Goal: Task Accomplishment & Management: Manage account settings

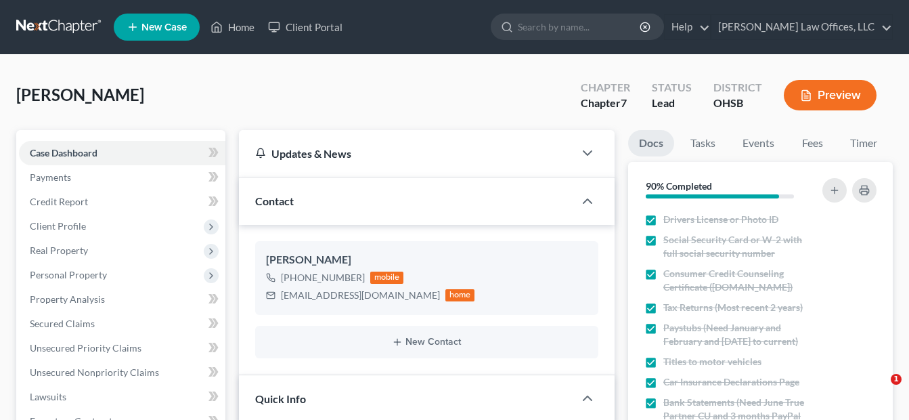
select select "5"
select select "4"
drag, startPoint x: 248, startPoint y: 28, endPoint x: 254, endPoint y: 105, distance: 77.5
click at [248, 28] on link "Home" at bounding box center [233, 27] width 58 height 24
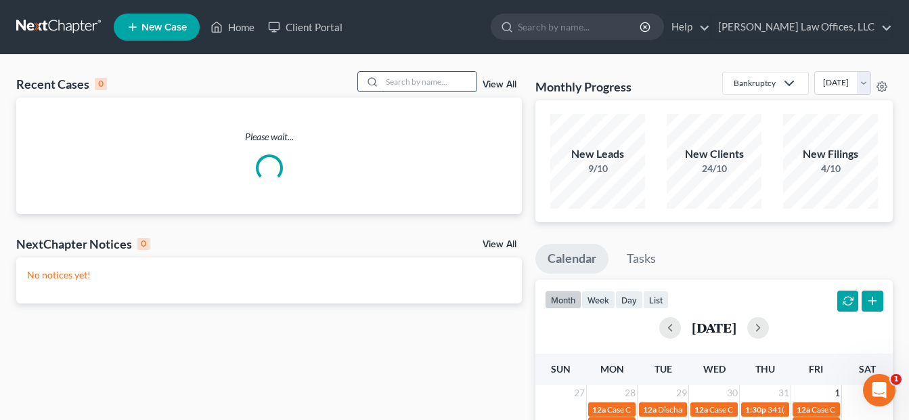
click at [464, 89] on input "search" at bounding box center [429, 82] width 95 height 20
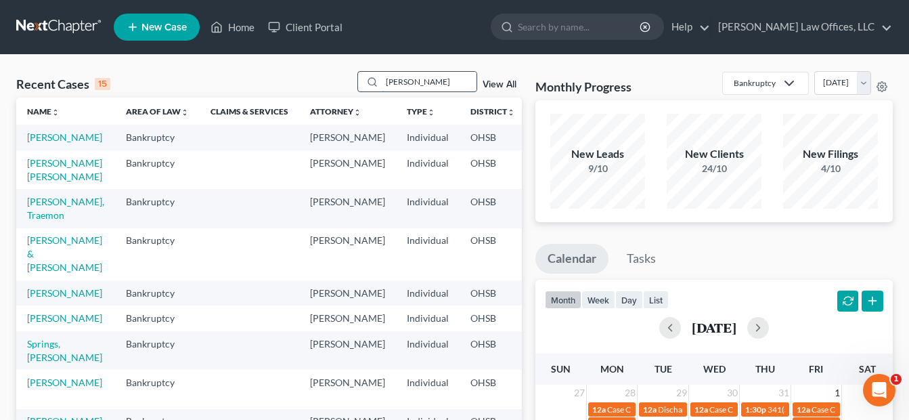
type input "[PERSON_NAME]"
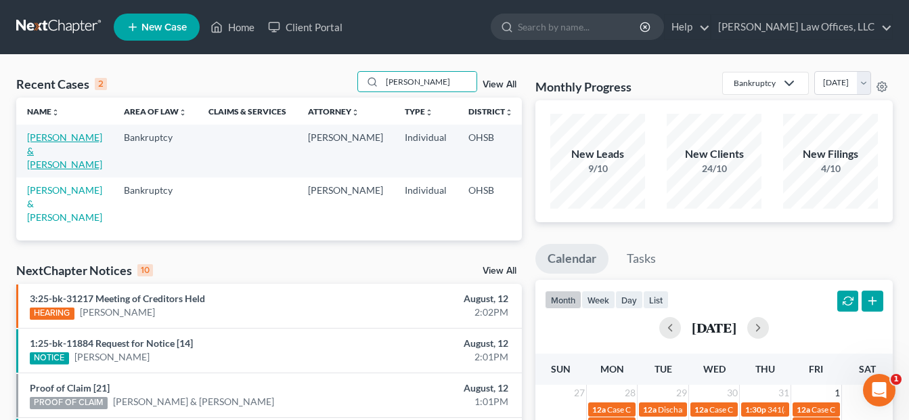
click at [34, 153] on link "[PERSON_NAME] & [PERSON_NAME]" at bounding box center [64, 150] width 75 height 39
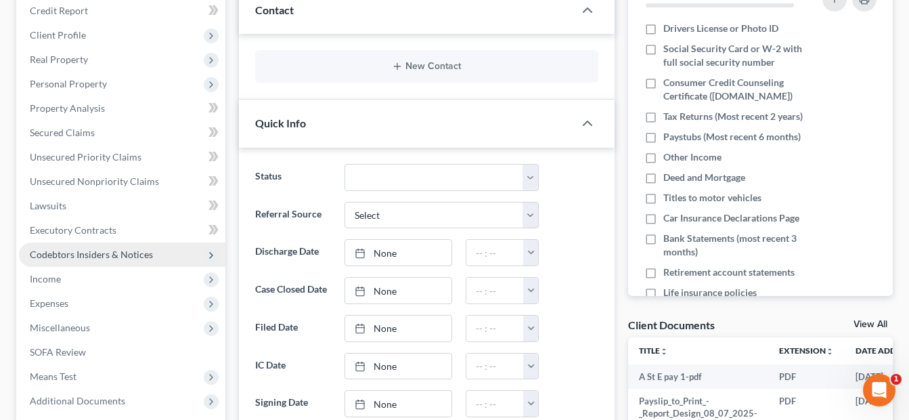
scroll to position [203, 0]
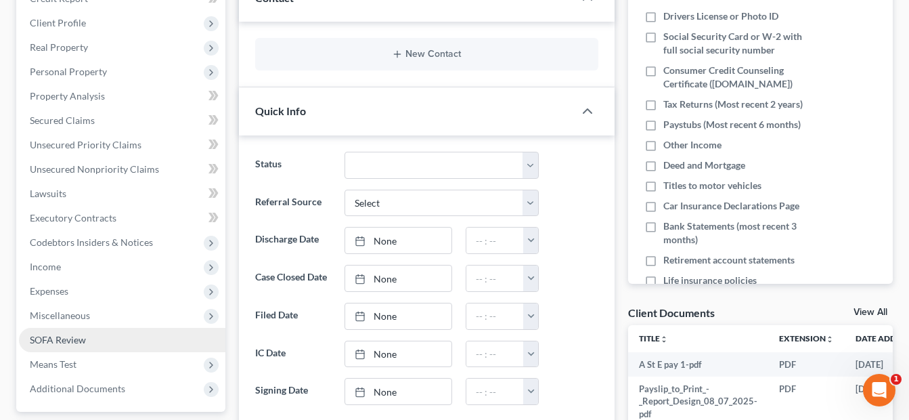
drag, startPoint x: 55, startPoint y: 361, endPoint x: 175, endPoint y: 339, distance: 121.9
click at [55, 361] on span "Means Test" at bounding box center [53, 364] width 47 height 12
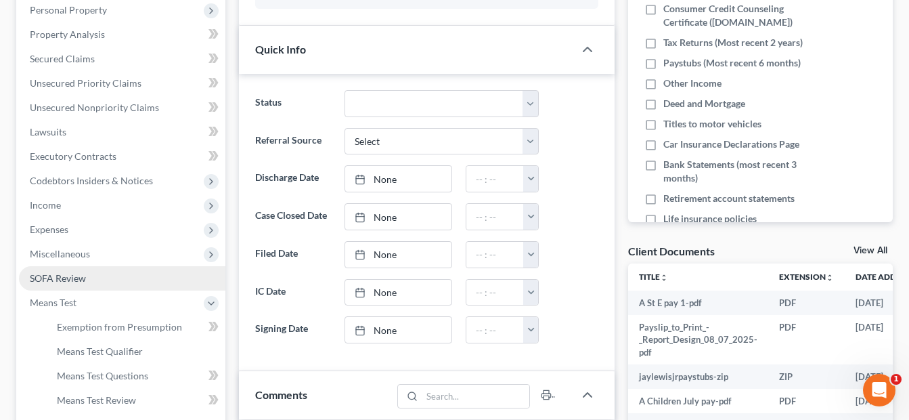
scroll to position [338, 0]
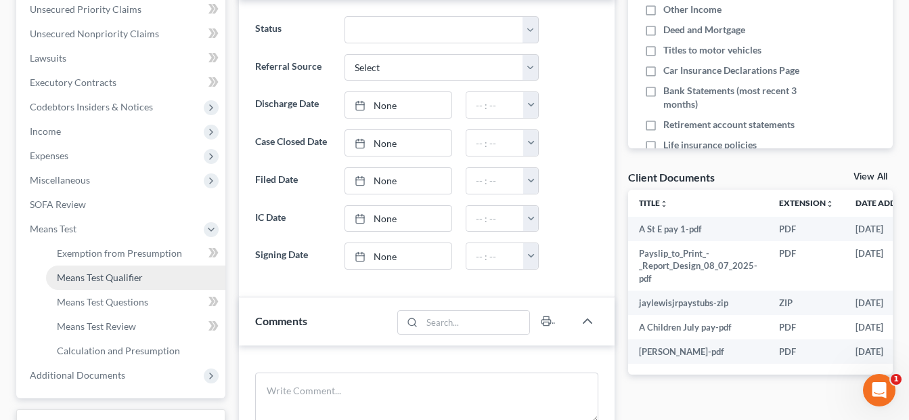
click at [136, 279] on span "Means Test Qualifier" at bounding box center [100, 277] width 86 height 12
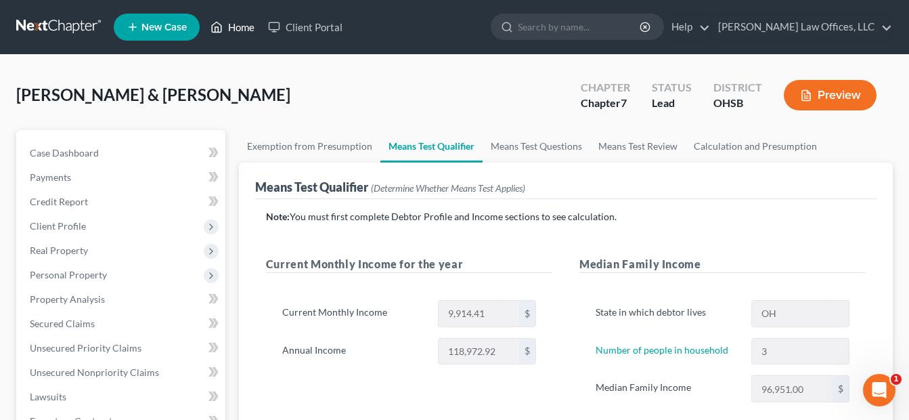
click at [244, 28] on link "Home" at bounding box center [233, 27] width 58 height 24
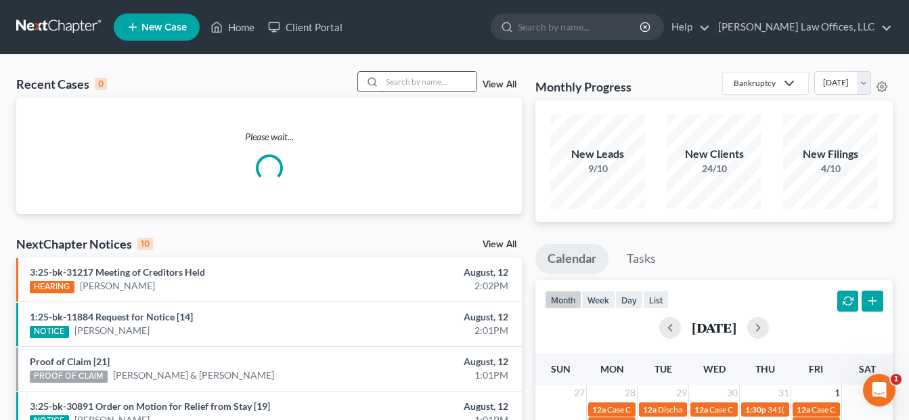
click at [432, 84] on input "search" at bounding box center [429, 82] width 95 height 20
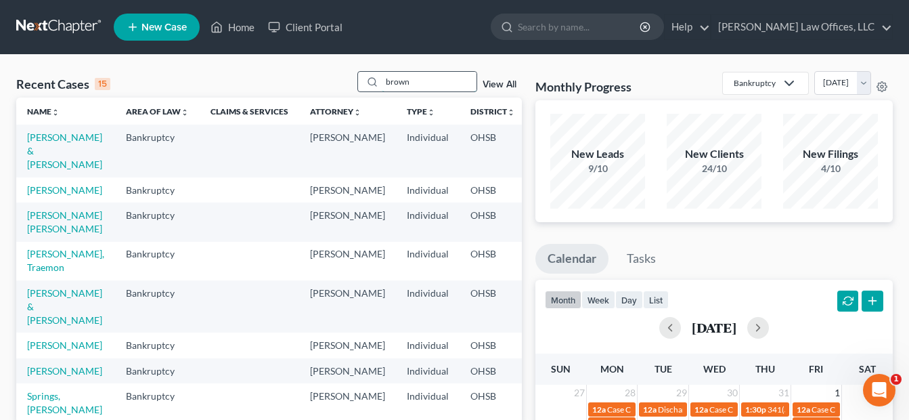
type input "brown"
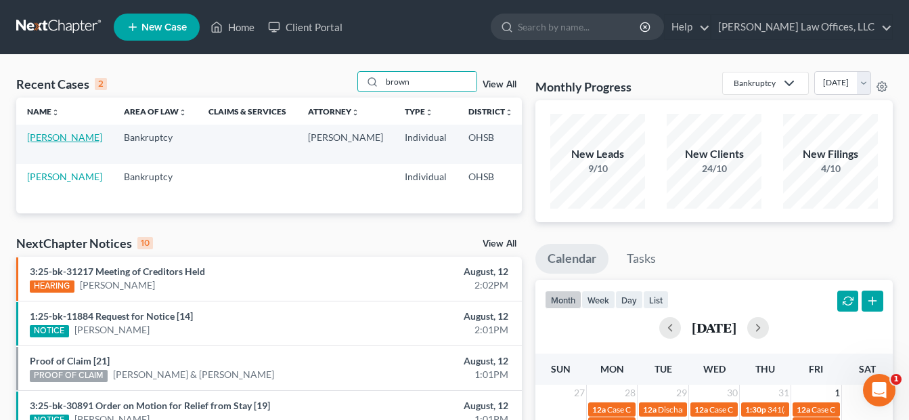
click at [46, 143] on link "[PERSON_NAME]" at bounding box center [64, 137] width 75 height 12
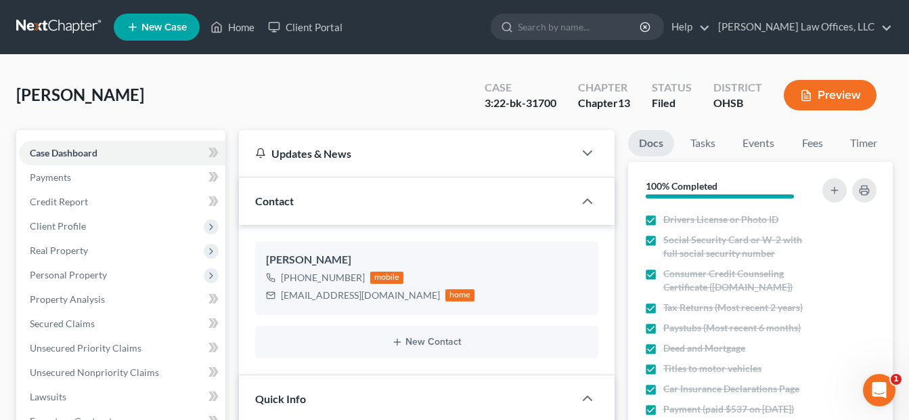
click at [321, 84] on div "[PERSON_NAME] Upgraded Case 3:22-bk-31700 Chapter Chapter 13 Status Filed Distr…" at bounding box center [454, 100] width 876 height 59
click at [241, 20] on link "Home" at bounding box center [233, 27] width 58 height 24
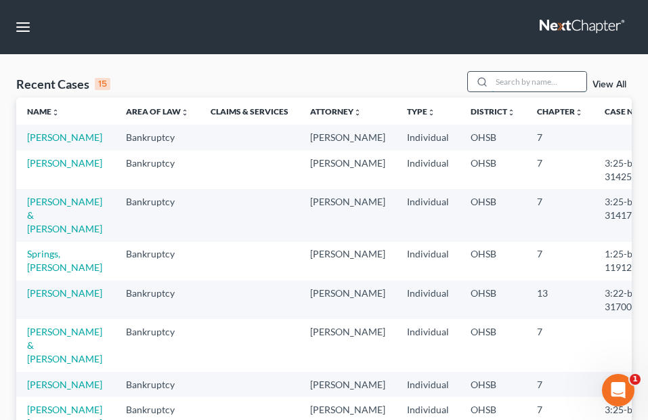
click at [512, 85] on input "search" at bounding box center [538, 82] width 95 height 20
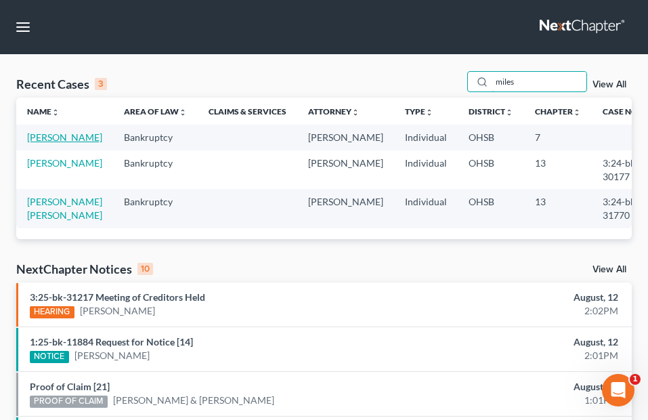
type input "miles"
click at [45, 143] on link "[PERSON_NAME]" at bounding box center [64, 137] width 75 height 12
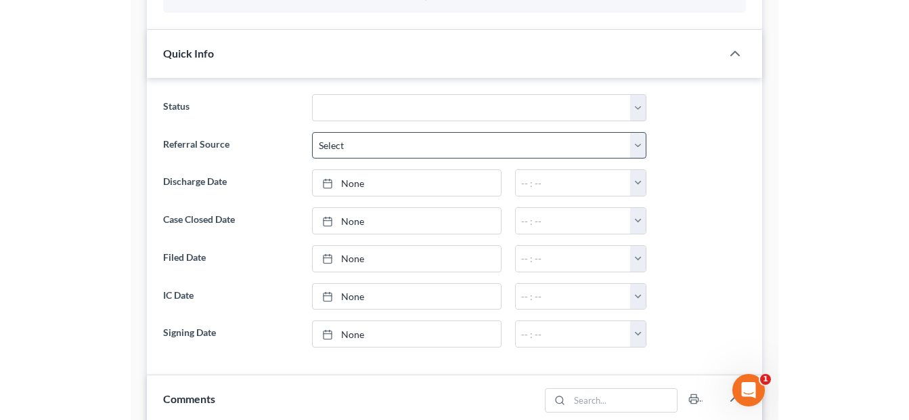
scroll to position [474, 0]
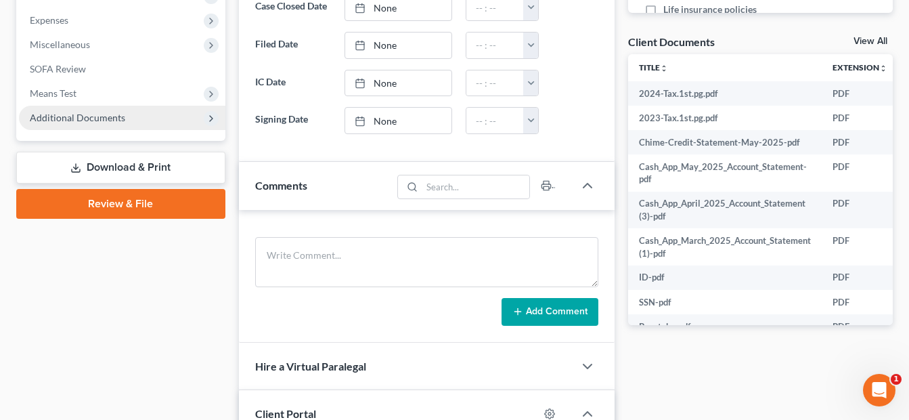
click at [166, 114] on span "Additional Documents" at bounding box center [122, 118] width 206 height 24
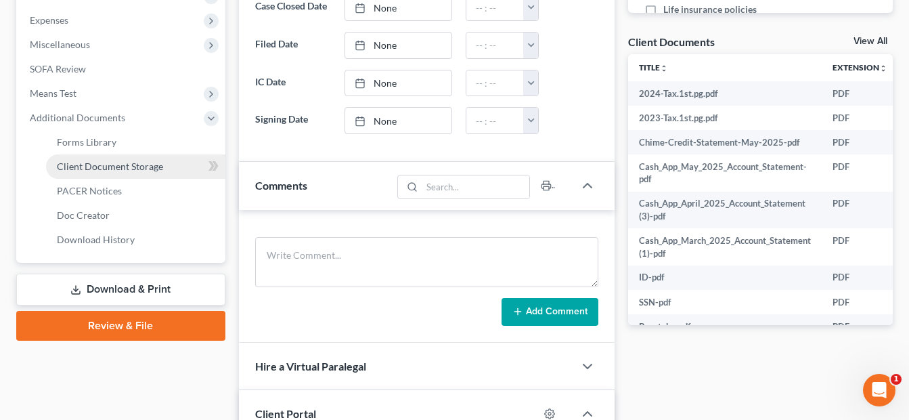
click at [170, 168] on link "Client Document Storage" at bounding box center [135, 166] width 179 height 24
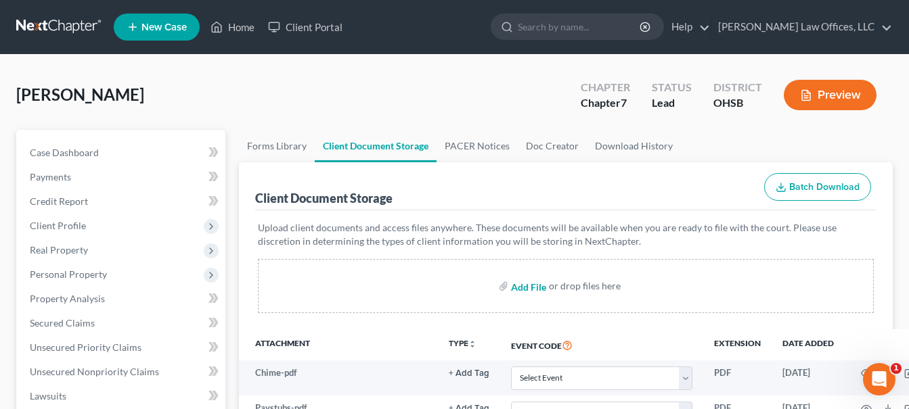
click at [521, 289] on input "file" at bounding box center [527, 286] width 32 height 24
type input "C:\fakepath\Certificate (54).pdf"
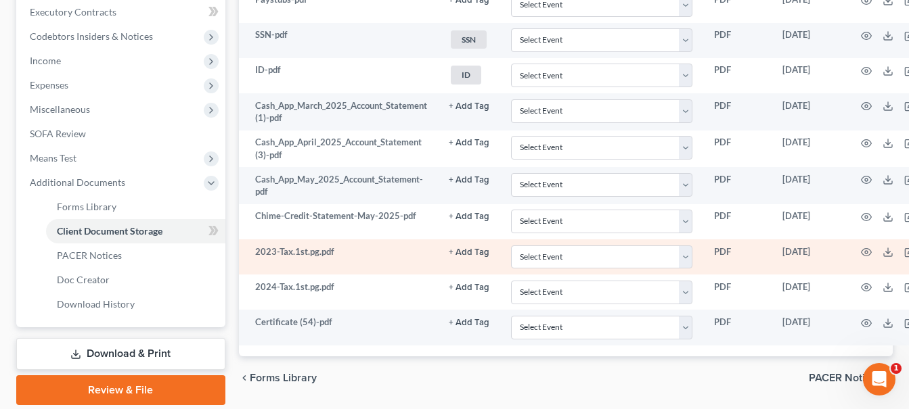
scroll to position [456, 0]
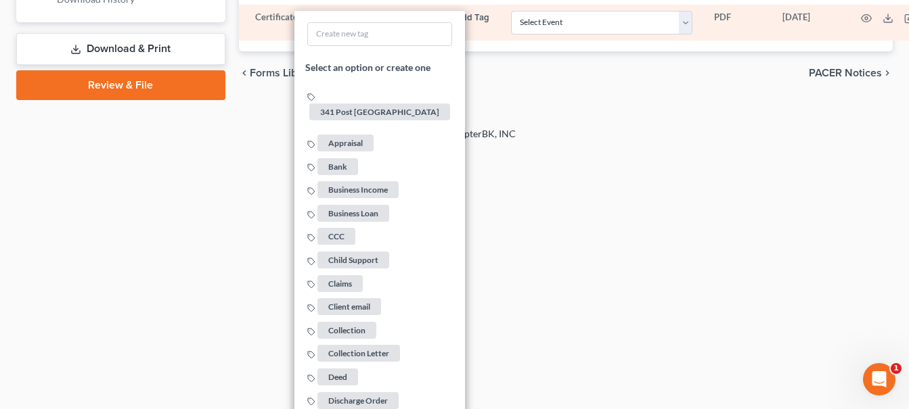
scroll to position [727, 0]
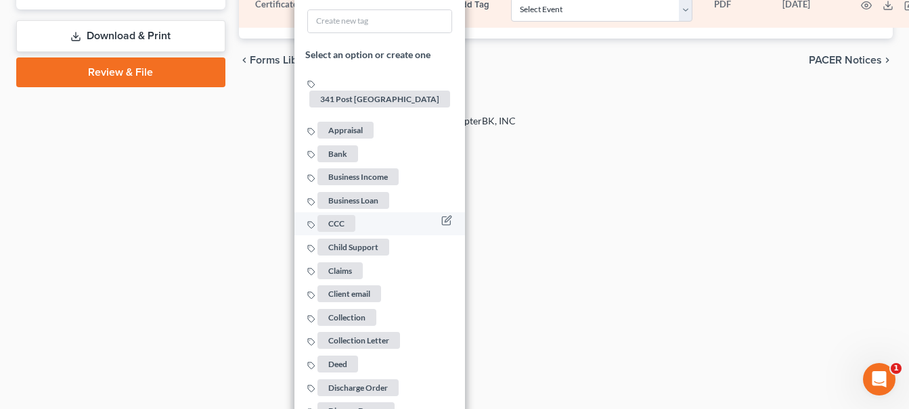
click at [354, 215] on span "CCC" at bounding box center [336, 223] width 38 height 17
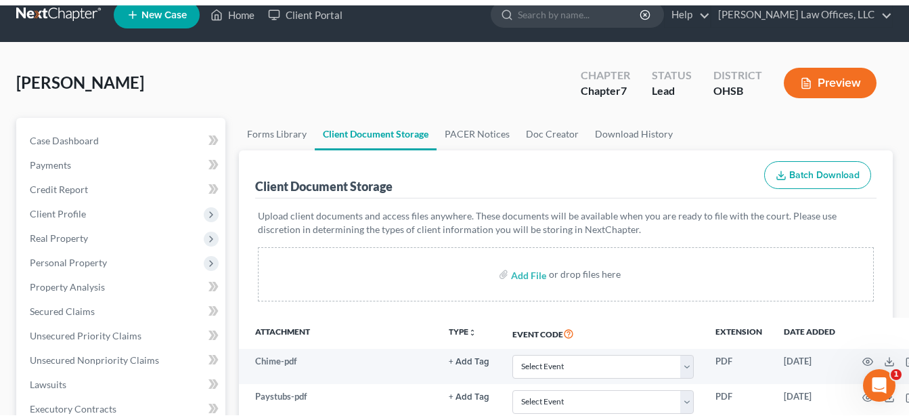
scroll to position [0, 0]
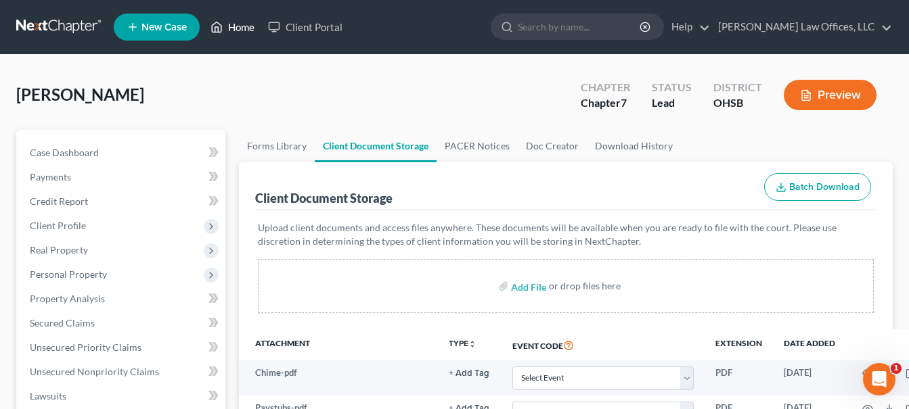
click at [249, 26] on link "Home" at bounding box center [233, 27] width 58 height 24
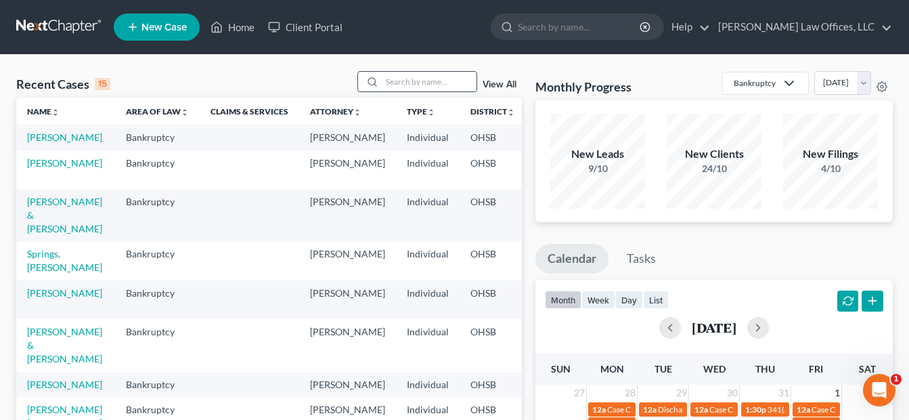
click at [420, 81] on input "search" at bounding box center [429, 82] width 95 height 20
type input "[PERSON_NAME]"
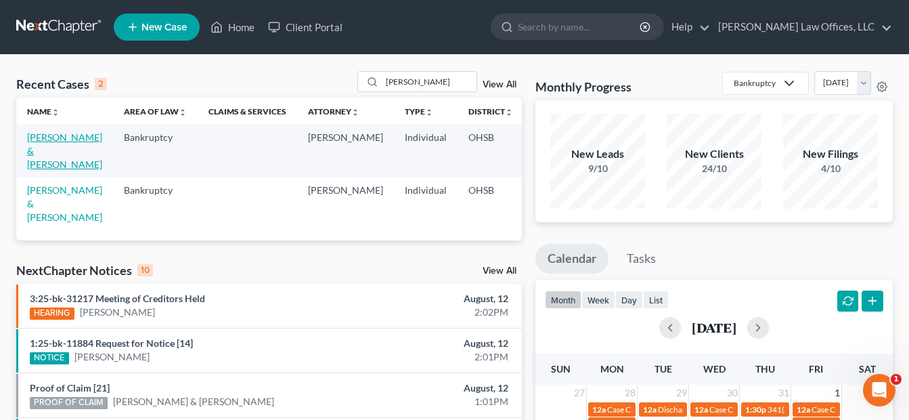
click at [40, 152] on link "[PERSON_NAME] & [PERSON_NAME]" at bounding box center [64, 150] width 75 height 39
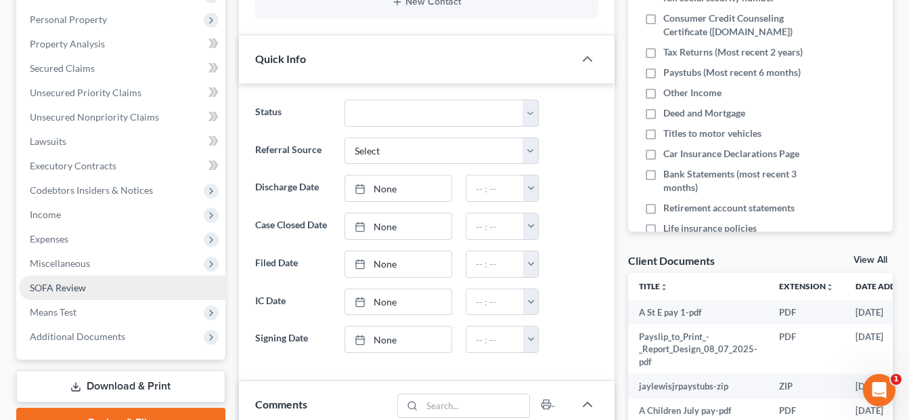
scroll to position [271, 0]
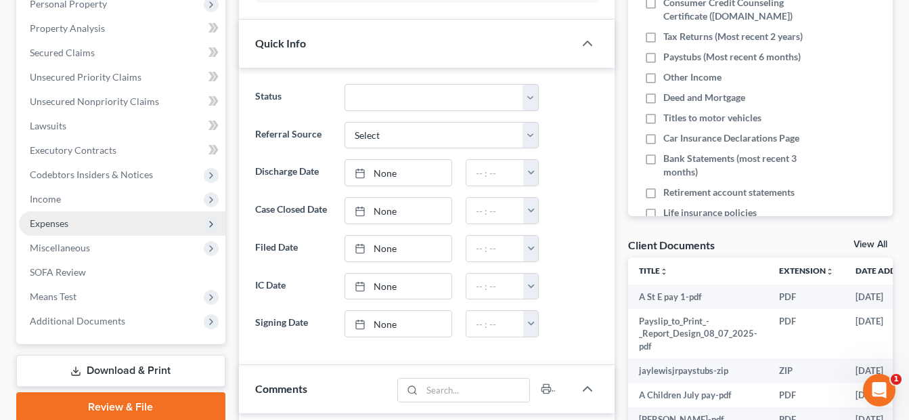
click at [76, 228] on span "Expenses" at bounding box center [122, 223] width 206 height 24
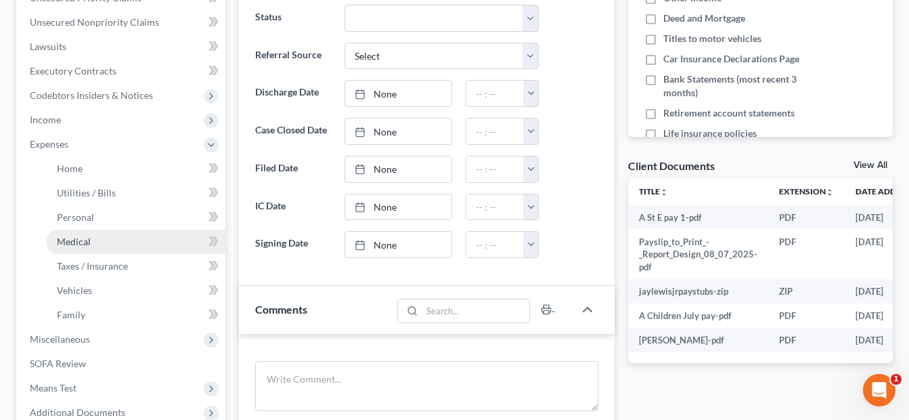
scroll to position [474, 0]
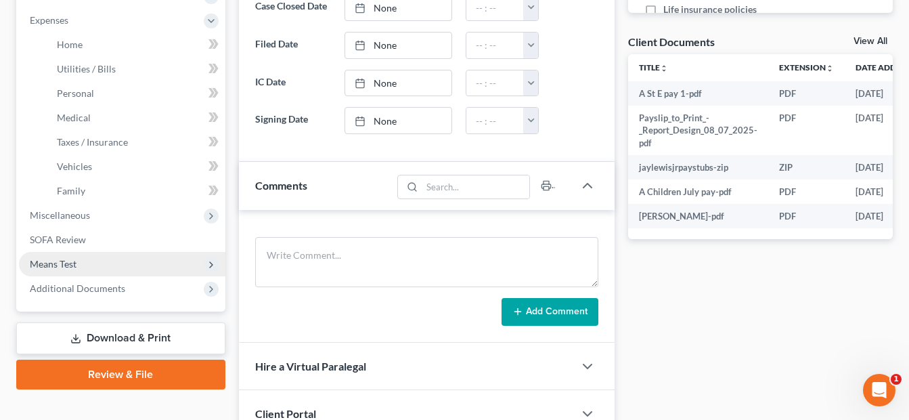
click at [94, 269] on span "Means Test" at bounding box center [122, 264] width 206 height 24
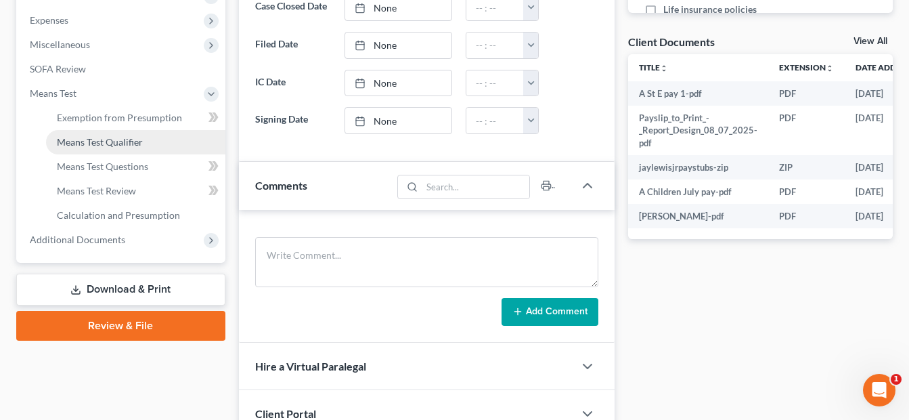
click at [138, 138] on span "Means Test Qualifier" at bounding box center [100, 142] width 86 height 12
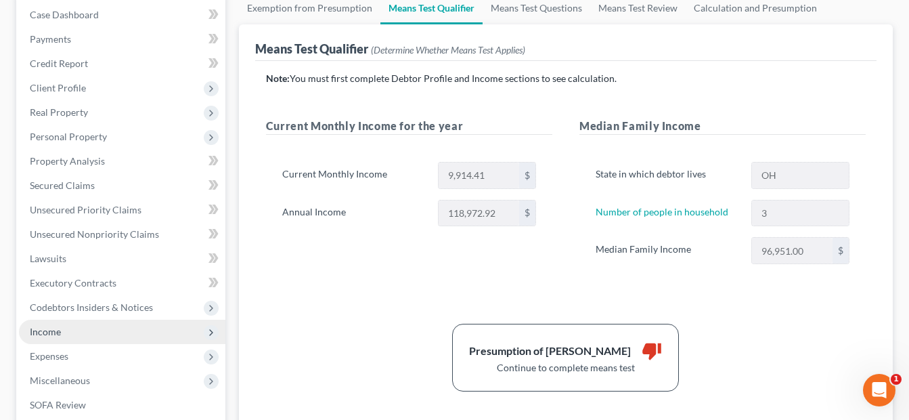
scroll to position [203, 0]
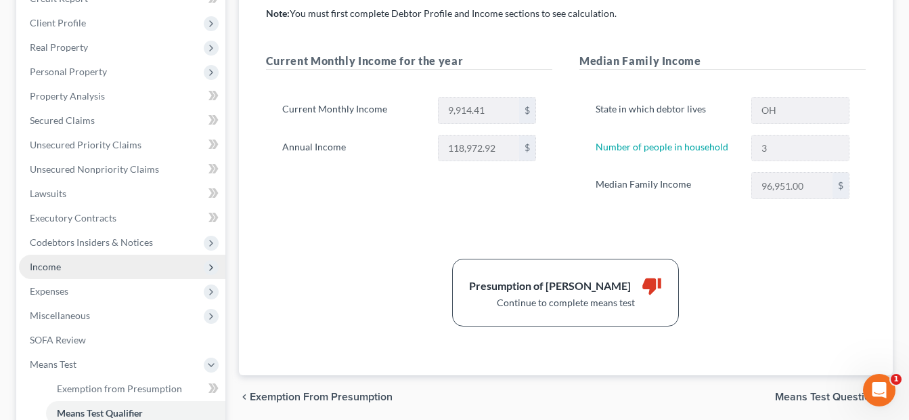
click at [81, 265] on span "Income" at bounding box center [122, 266] width 206 height 24
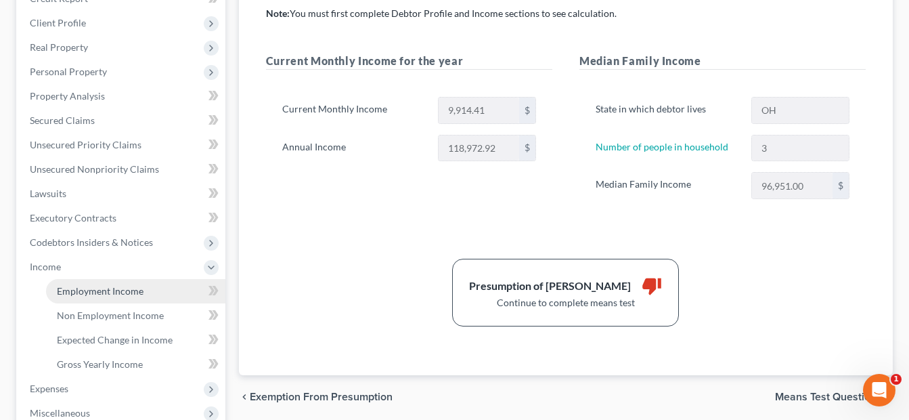
click at [110, 286] on span "Employment Income" at bounding box center [100, 291] width 87 height 12
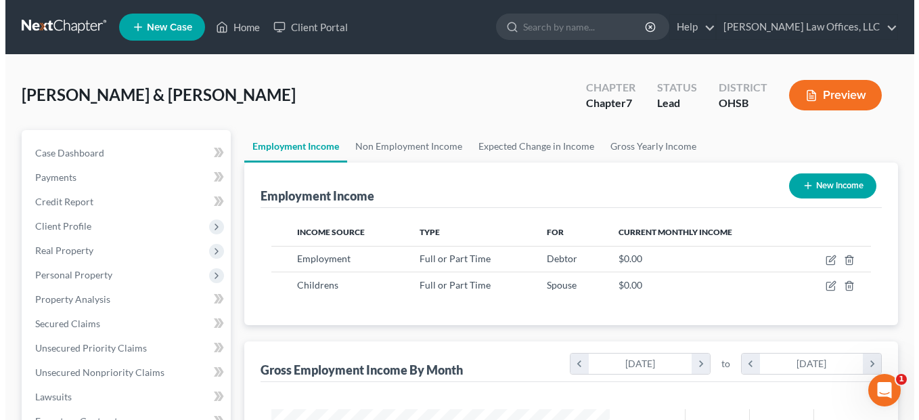
scroll to position [243, 366]
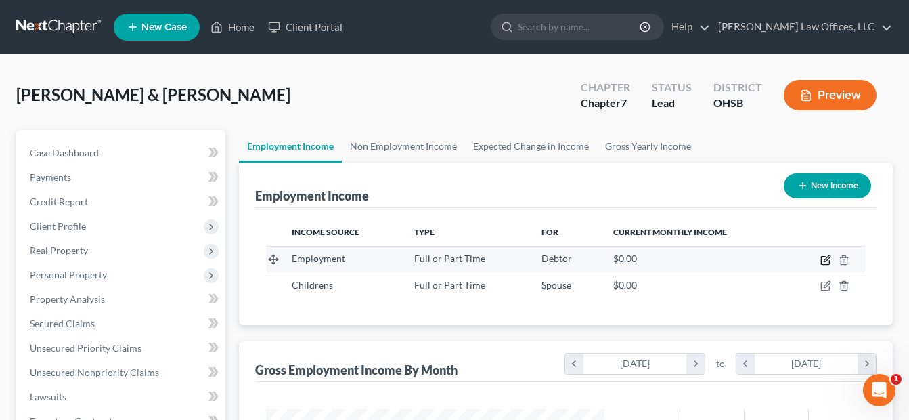
click at [825, 255] on icon "button" at bounding box center [825, 259] width 11 height 11
select select "0"
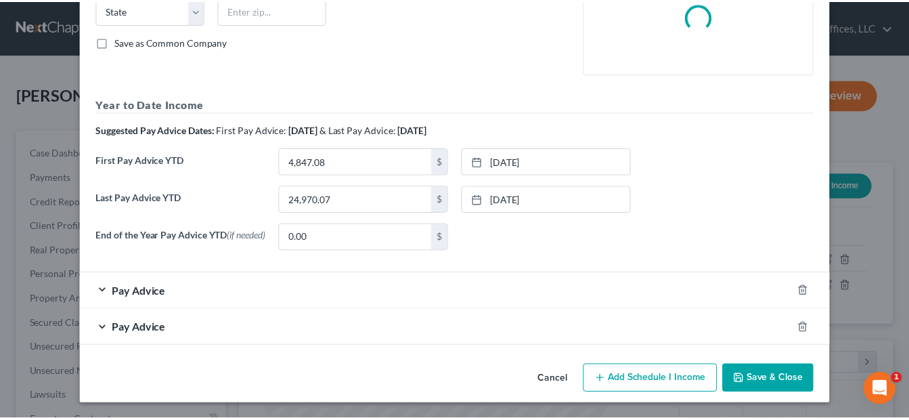
scroll to position [286, 0]
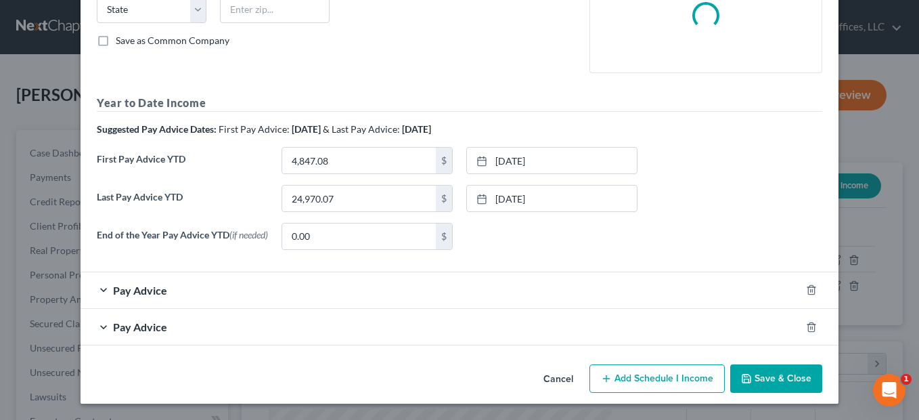
click at [781, 384] on button "Save & Close" at bounding box center [776, 378] width 92 height 28
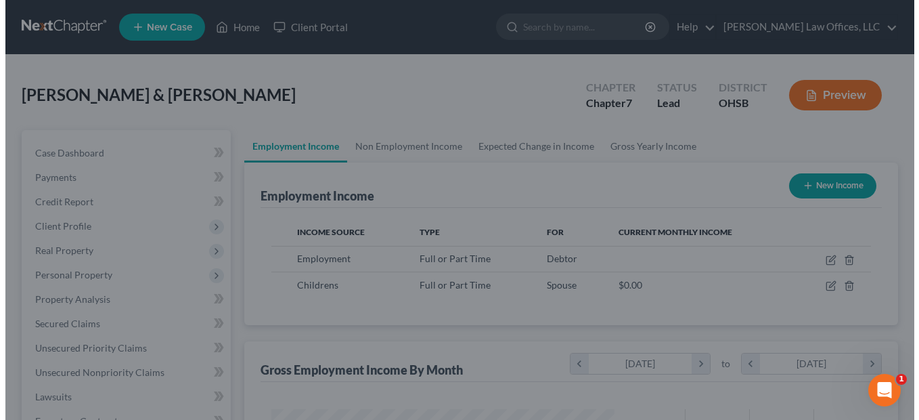
scroll to position [676580, 676456]
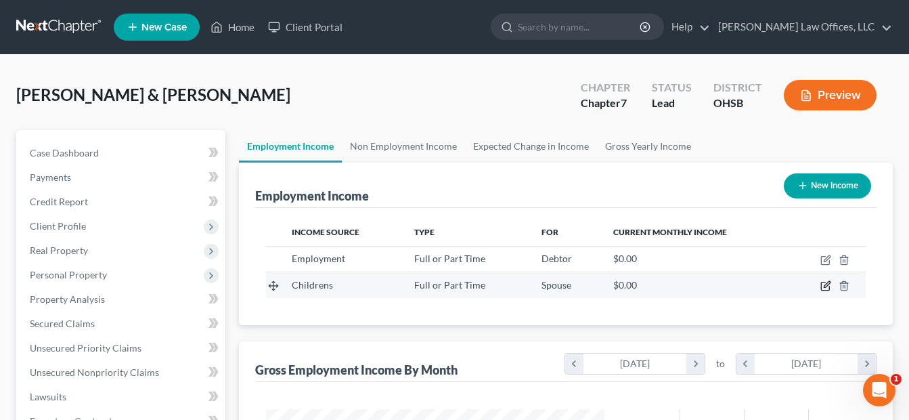
click at [827, 283] on icon "button" at bounding box center [827, 285] width 6 height 6
select select "0"
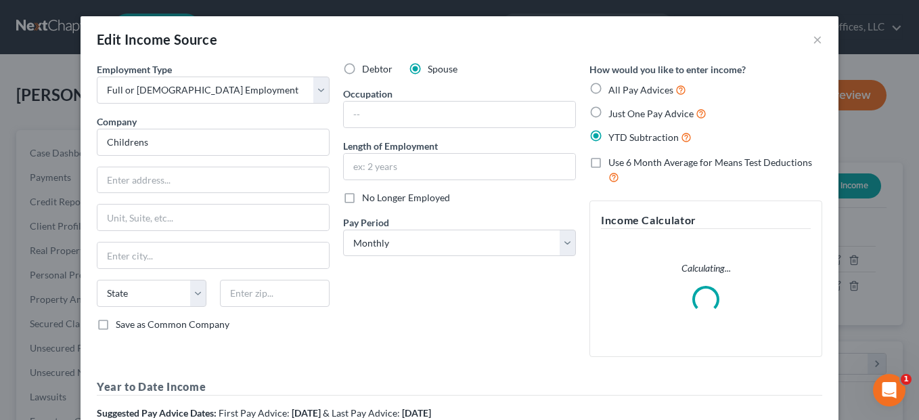
scroll to position [203, 0]
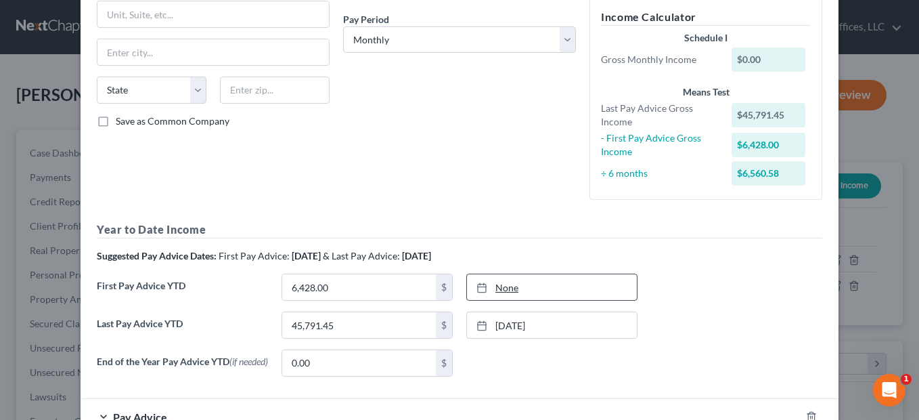
click at [499, 289] on link "None" at bounding box center [552, 287] width 170 height 26
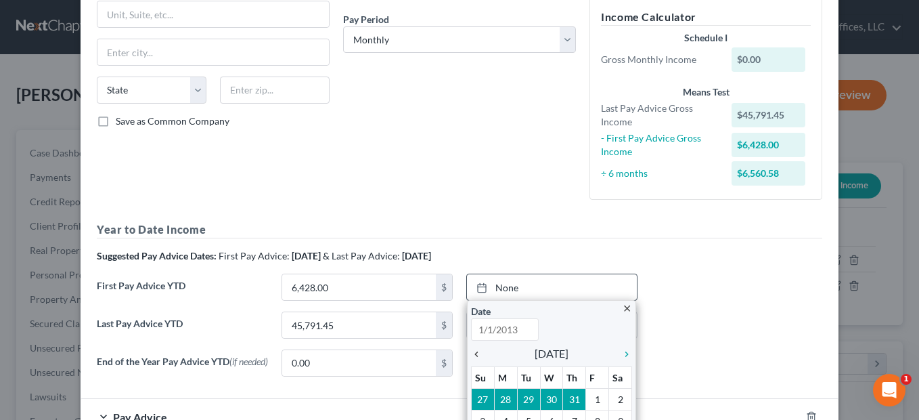
click at [471, 349] on icon "chevron_left" at bounding box center [480, 354] width 18 height 11
type input "[DATE]"
click at [471, 349] on icon "chevron_left" at bounding box center [480, 354] width 18 height 11
click at [471, 350] on icon "chevron_left" at bounding box center [480, 354] width 18 height 11
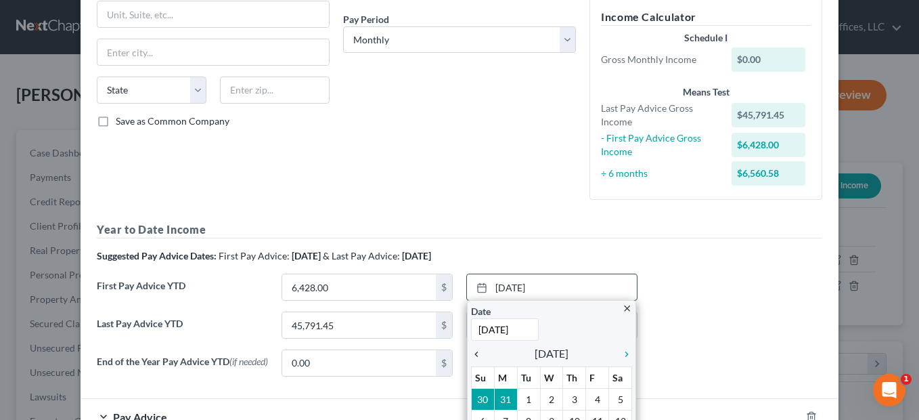
click at [471, 350] on icon "chevron_left" at bounding box center [480, 354] width 18 height 11
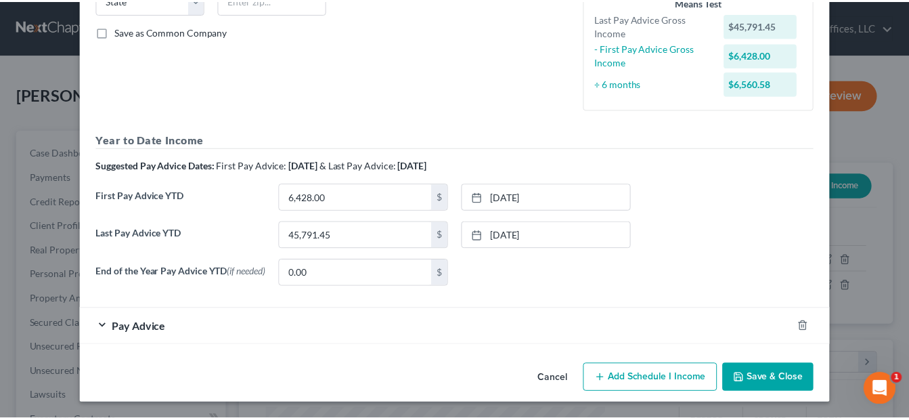
scroll to position [296, 0]
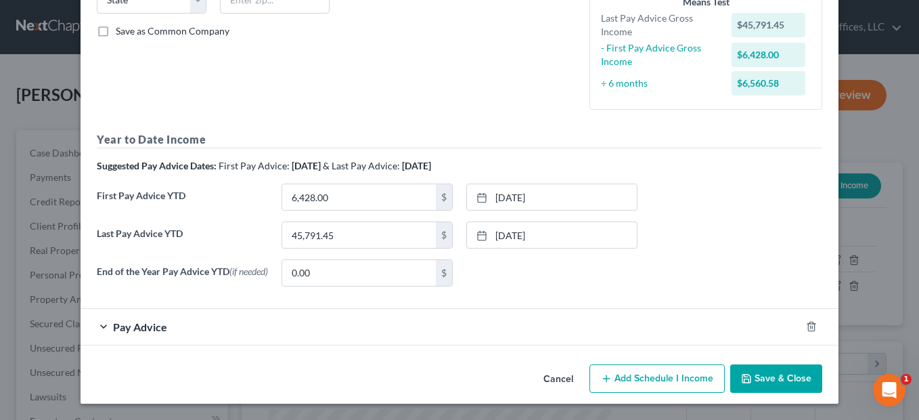
click at [755, 377] on button "Save & Close" at bounding box center [776, 378] width 92 height 28
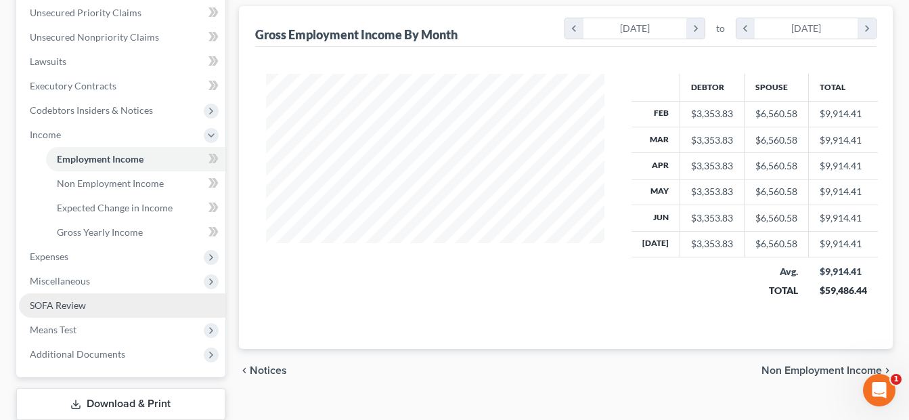
scroll to position [338, 0]
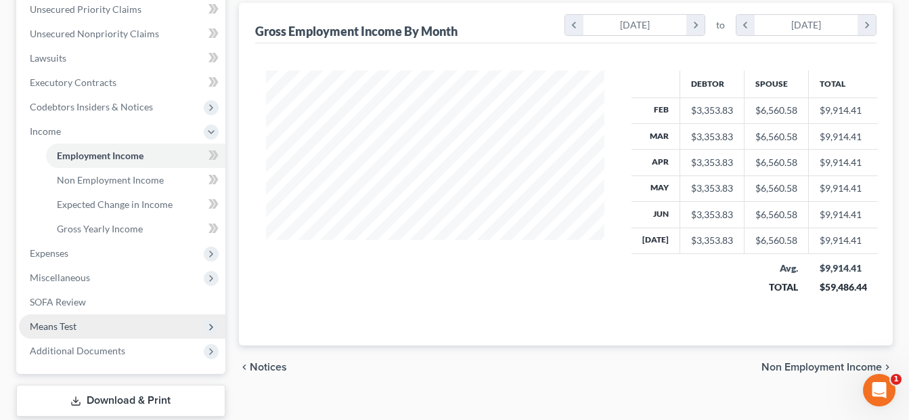
click at [77, 319] on span "Means Test" at bounding box center [122, 326] width 206 height 24
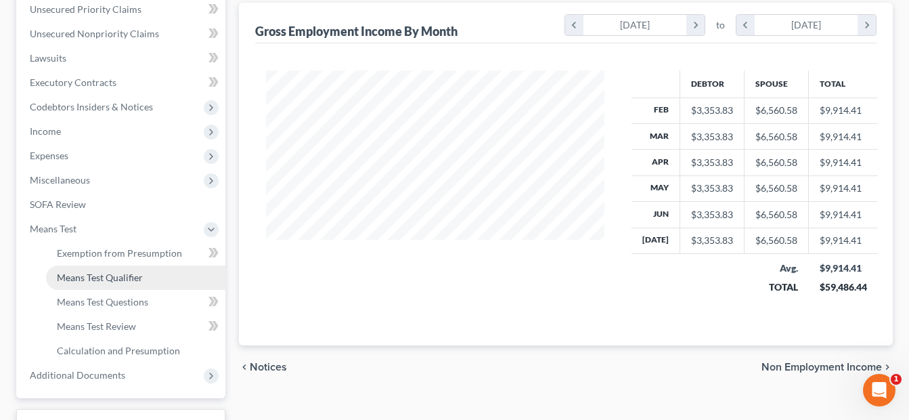
click at [129, 280] on span "Means Test Qualifier" at bounding box center [100, 277] width 86 height 12
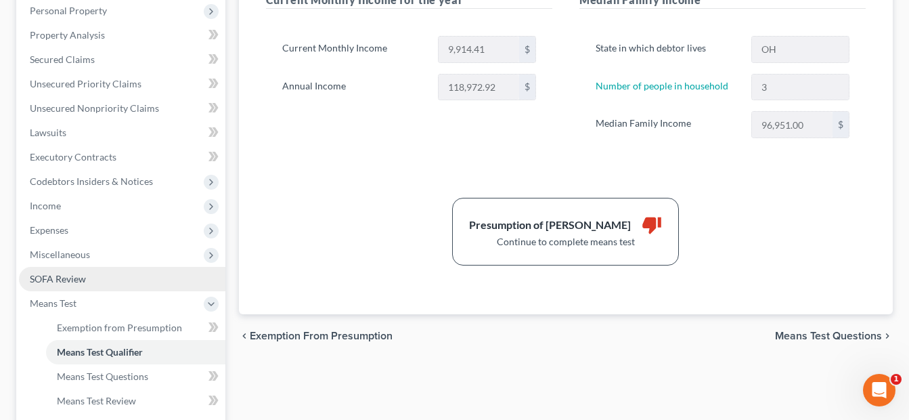
scroll to position [271, 0]
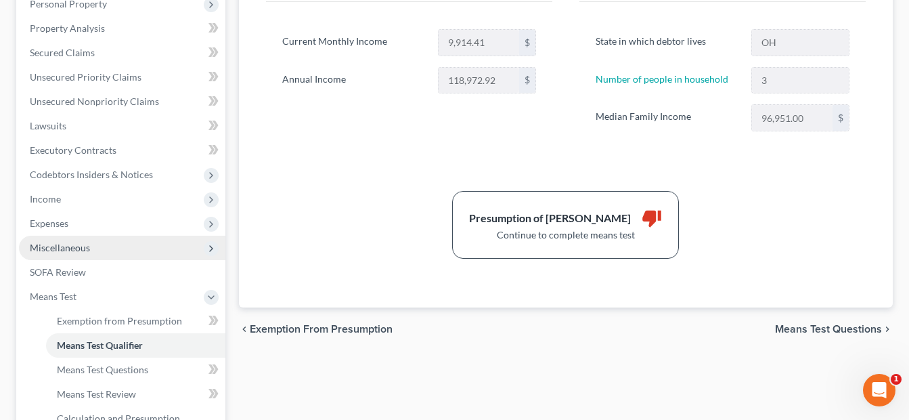
click at [81, 253] on span "Miscellaneous" at bounding box center [122, 248] width 206 height 24
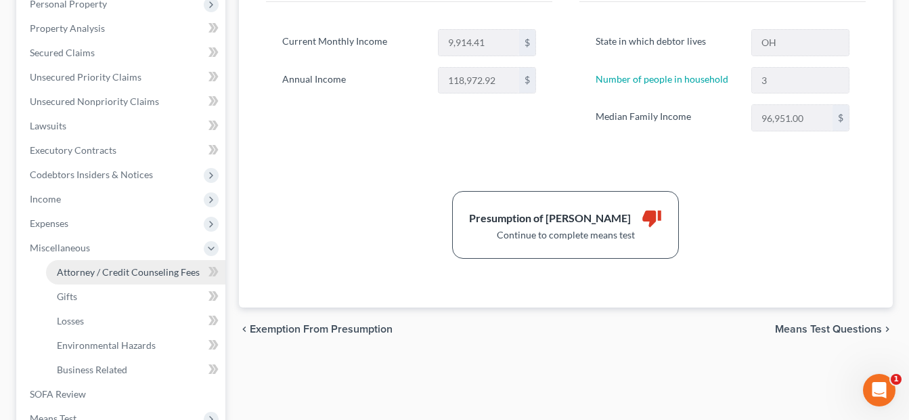
click at [107, 275] on span "Attorney / Credit Counseling Fees" at bounding box center [128, 272] width 143 height 12
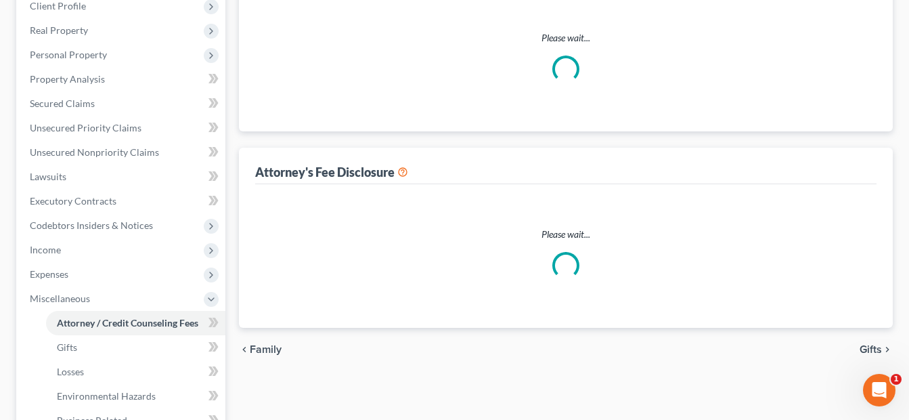
scroll to position [69, 0]
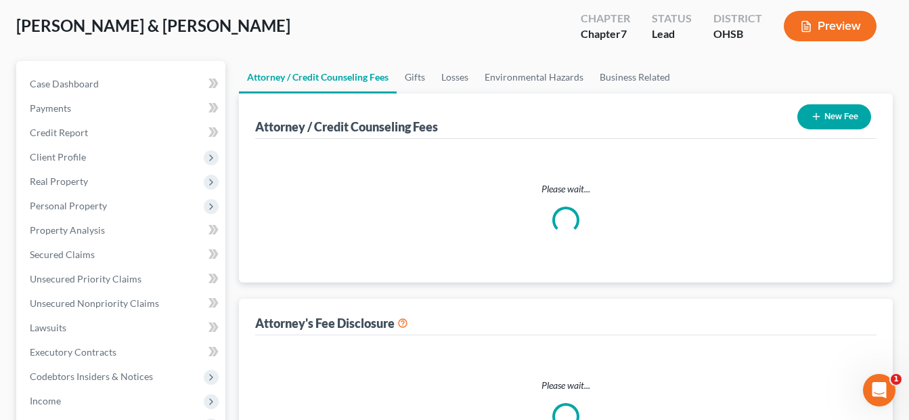
select select "1"
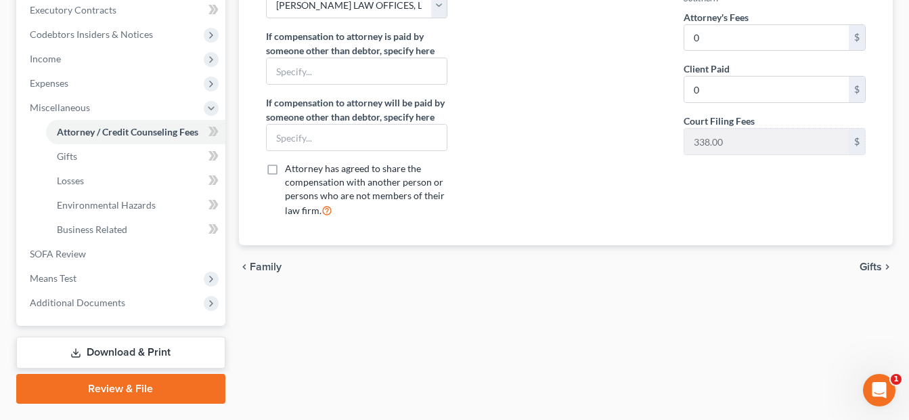
scroll to position [446, 0]
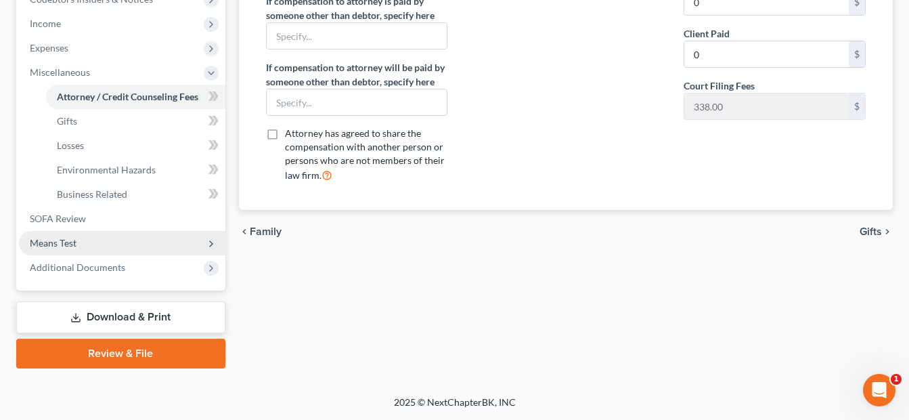
click at [137, 247] on span "Means Test" at bounding box center [122, 243] width 206 height 24
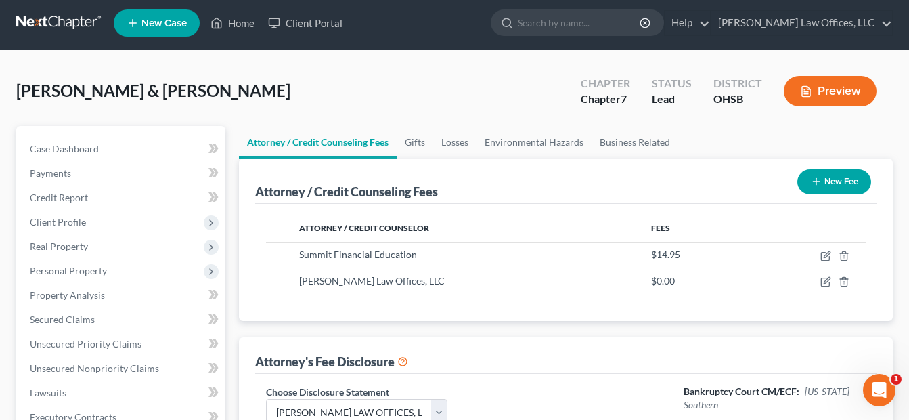
scroll to position [0, 0]
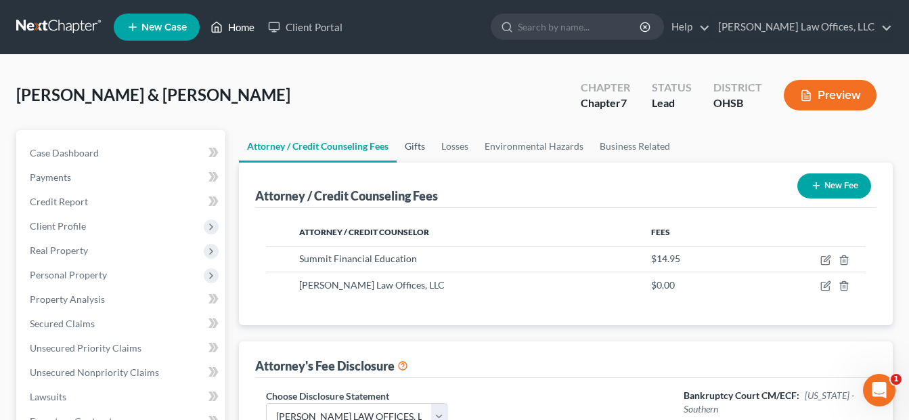
drag, startPoint x: 243, startPoint y: 26, endPoint x: 401, endPoint y: 143, distance: 197.0
click at [243, 26] on link "Home" at bounding box center [233, 27] width 58 height 24
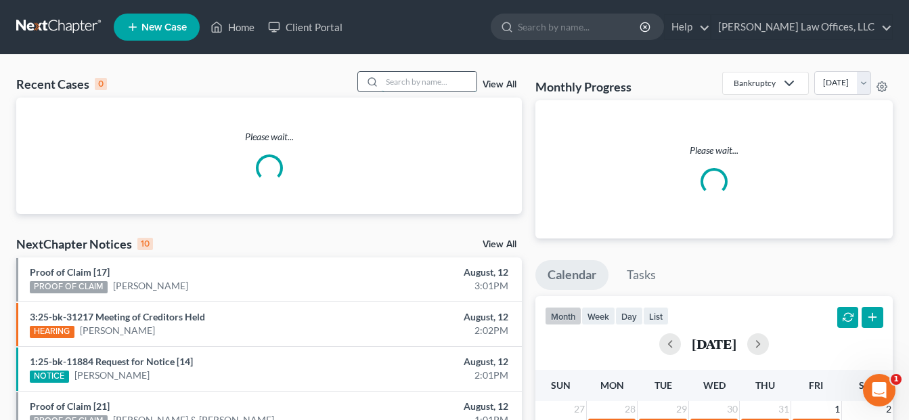
click at [437, 84] on input "search" at bounding box center [429, 82] width 95 height 20
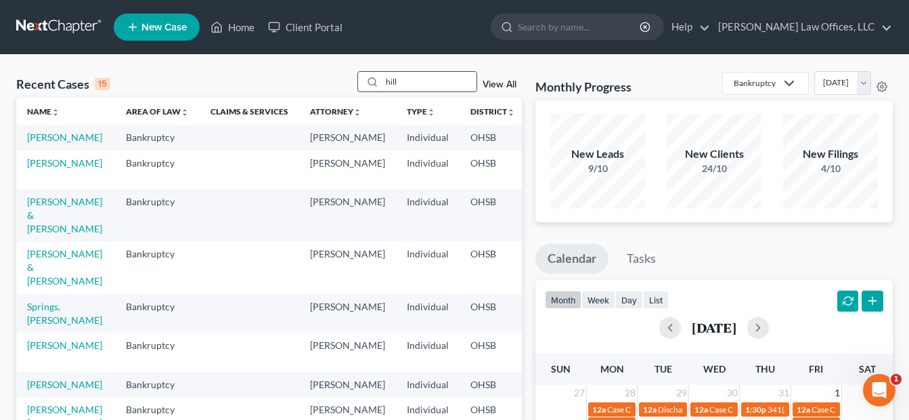
type input "hill"
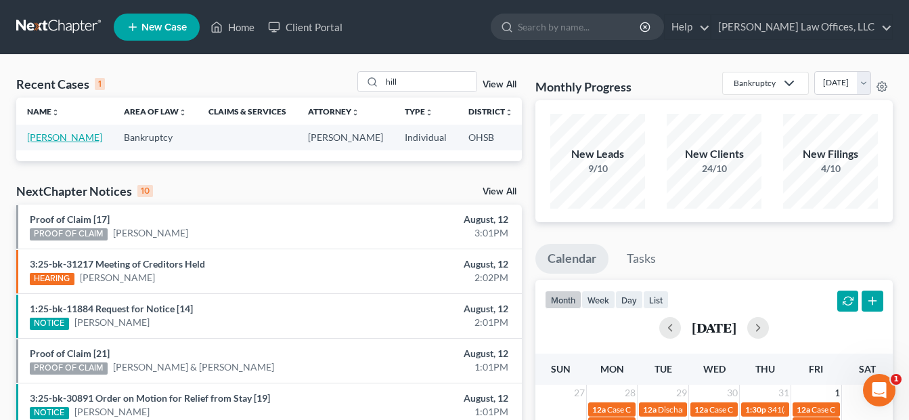
click at [42, 143] on link "[PERSON_NAME]" at bounding box center [64, 137] width 75 height 12
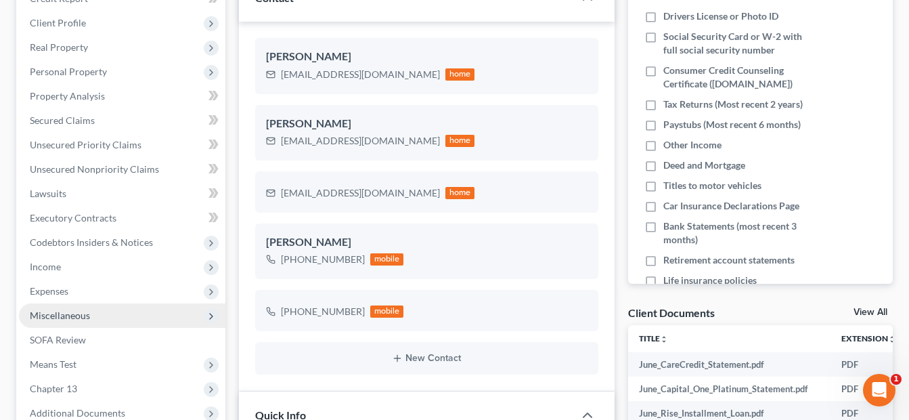
scroll to position [406, 0]
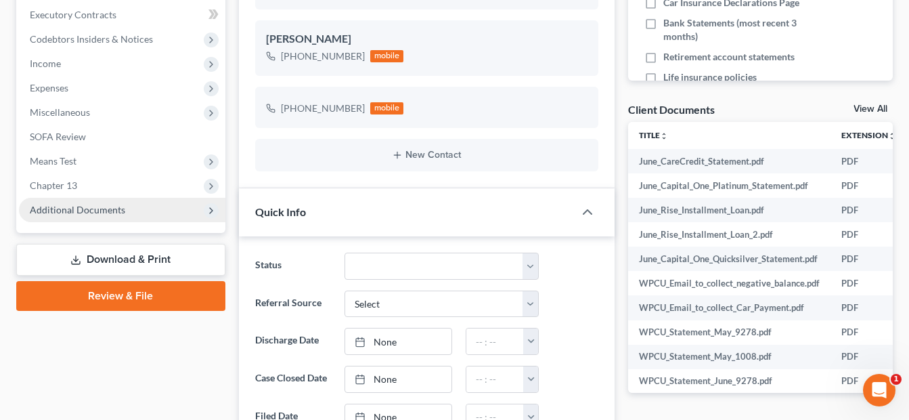
click at [87, 211] on span "Additional Documents" at bounding box center [77, 210] width 95 height 12
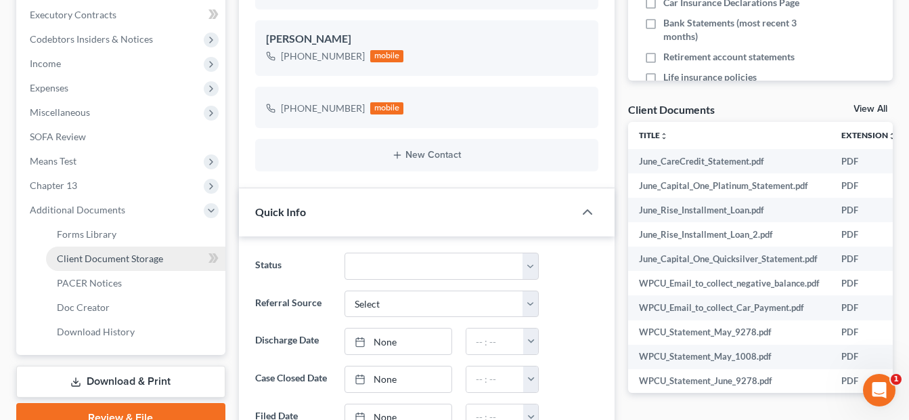
click at [112, 255] on span "Client Document Storage" at bounding box center [110, 258] width 106 height 12
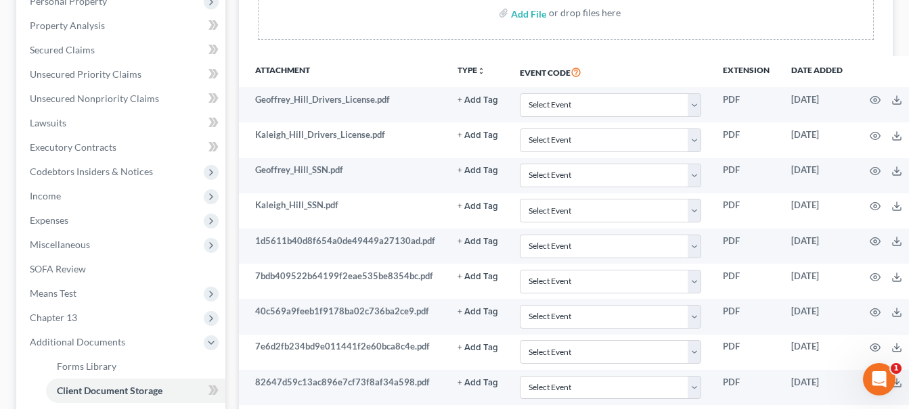
scroll to position [271, 0]
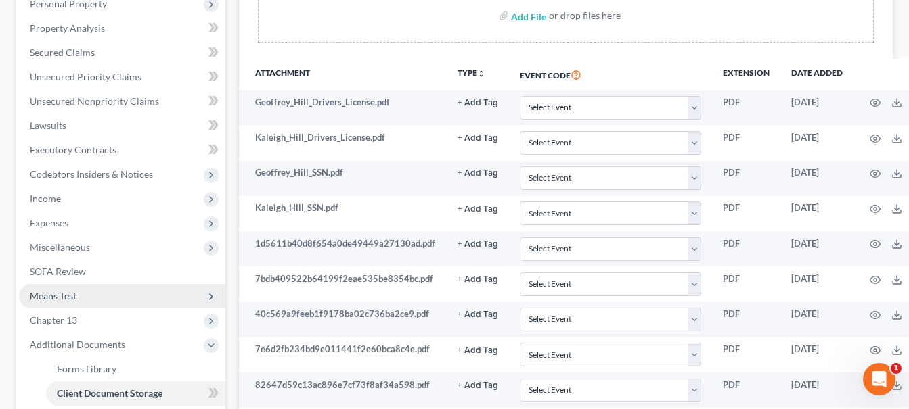
click at [87, 293] on span "Means Test" at bounding box center [122, 296] width 206 height 24
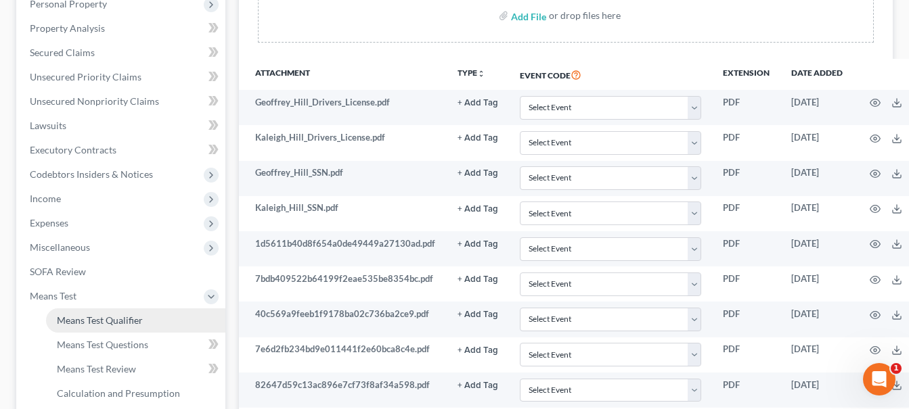
click at [120, 317] on span "Means Test Qualifier" at bounding box center [100, 321] width 86 height 12
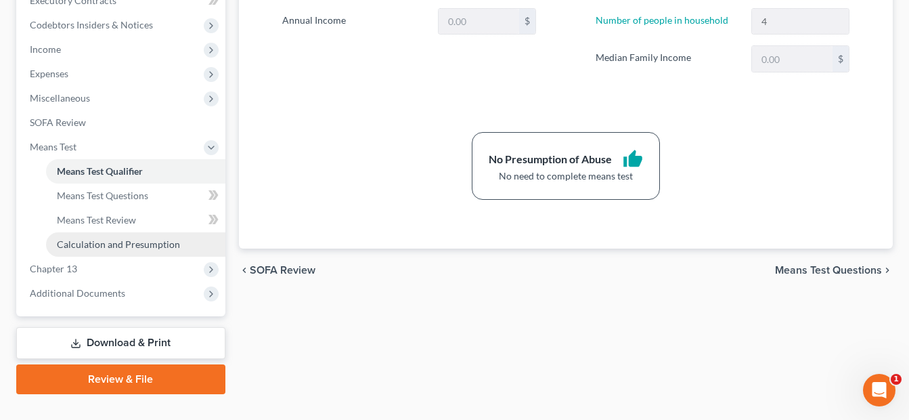
scroll to position [446, 0]
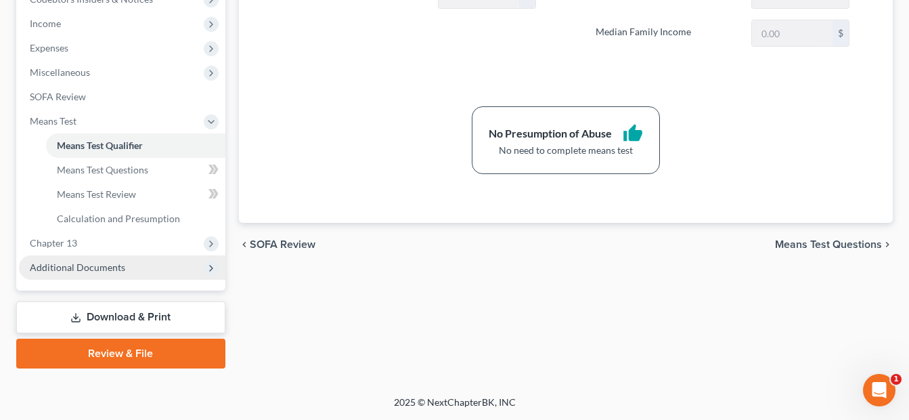
click at [121, 267] on span "Additional Documents" at bounding box center [77, 267] width 95 height 12
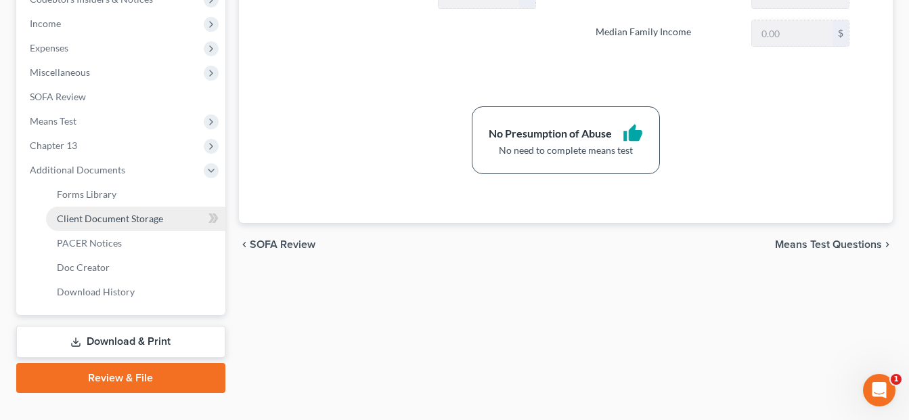
click at [164, 225] on link "Client Document Storage" at bounding box center [135, 218] width 179 height 24
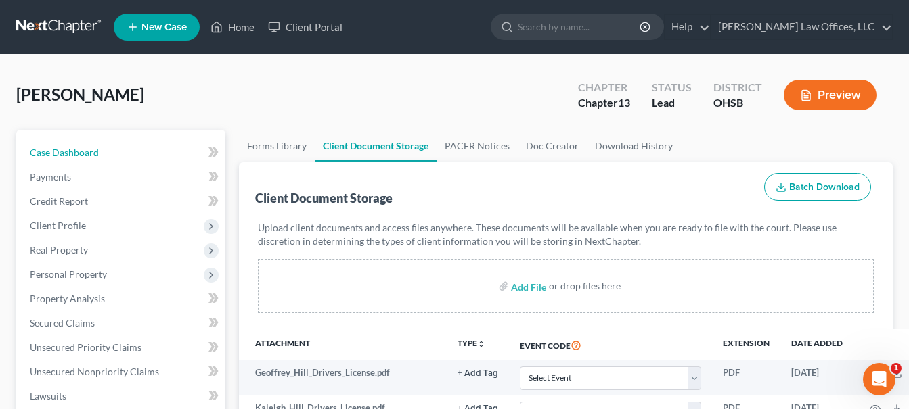
drag, startPoint x: 120, startPoint y: 151, endPoint x: 401, endPoint y: 164, distance: 281.2
click at [120, 151] on link "Case Dashboard" at bounding box center [122, 153] width 206 height 24
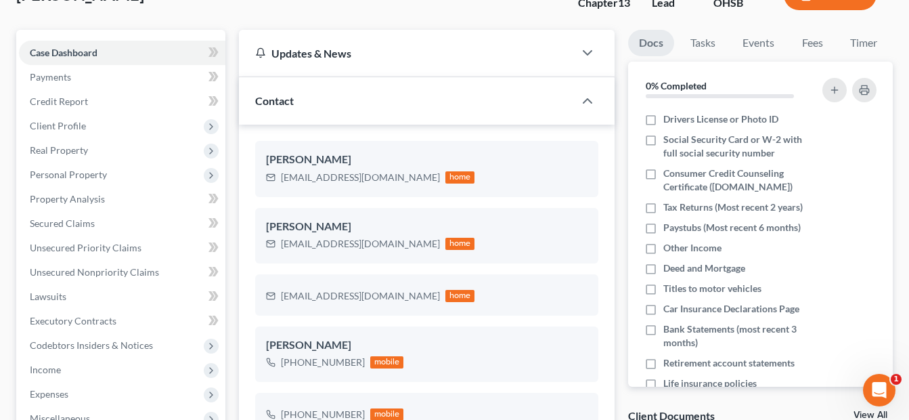
scroll to position [271, 0]
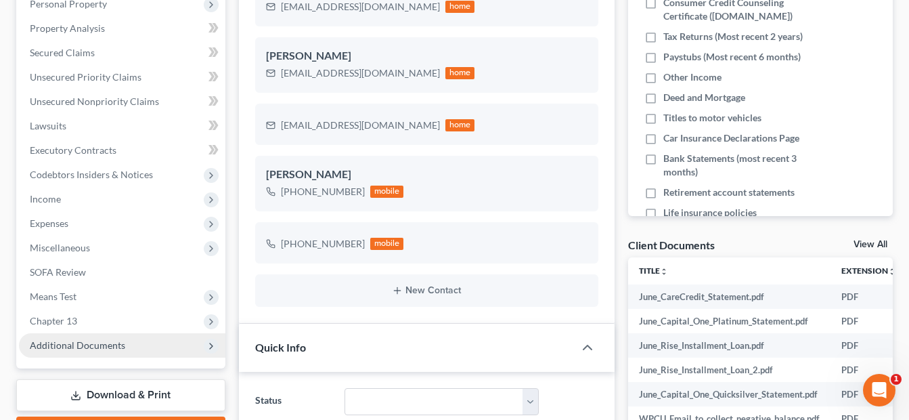
click at [79, 342] on span "Additional Documents" at bounding box center [77, 345] width 95 height 12
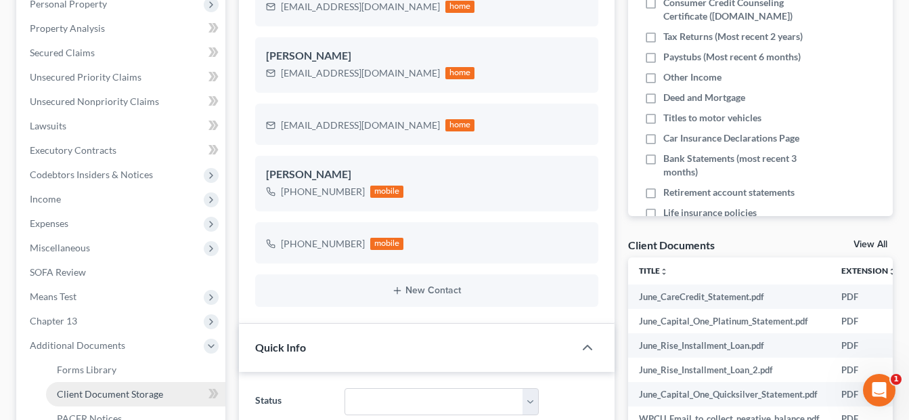
click at [123, 391] on span "Client Document Storage" at bounding box center [110, 394] width 106 height 12
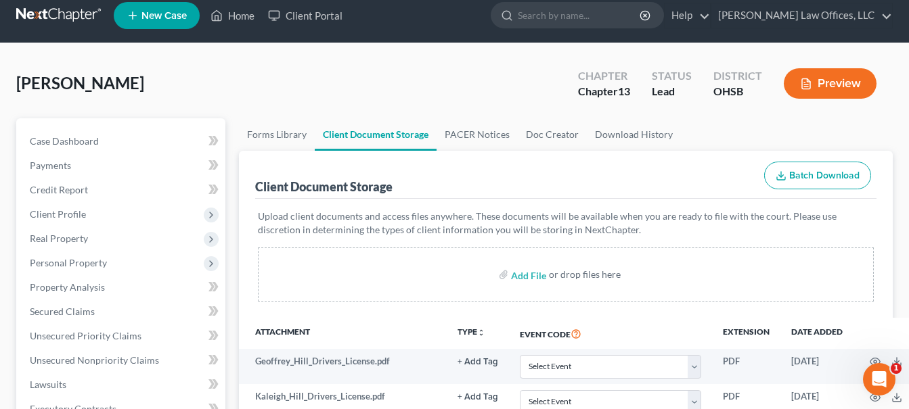
scroll to position [68, 0]
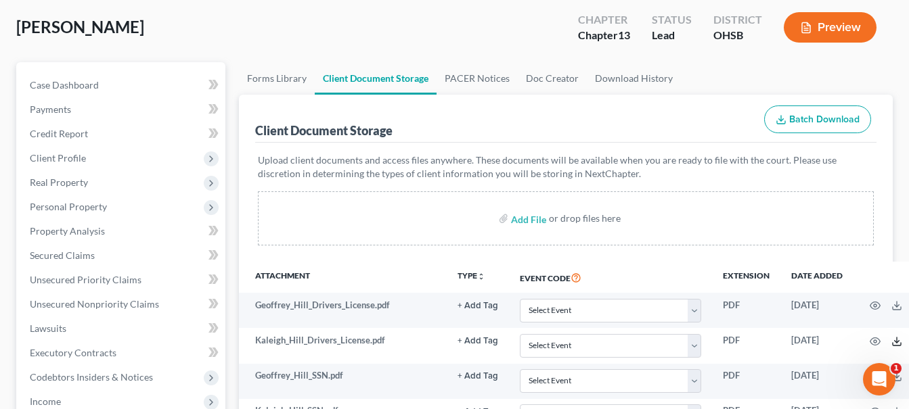
drag, startPoint x: 897, startPoint y: 339, endPoint x: 651, endPoint y: 276, distance: 253.6
click at [897, 339] on icon at bounding box center [896, 341] width 11 height 11
drag, startPoint x: 894, startPoint y: 307, endPoint x: 763, endPoint y: 229, distance: 152.1
click at [894, 307] on icon at bounding box center [896, 306] width 11 height 11
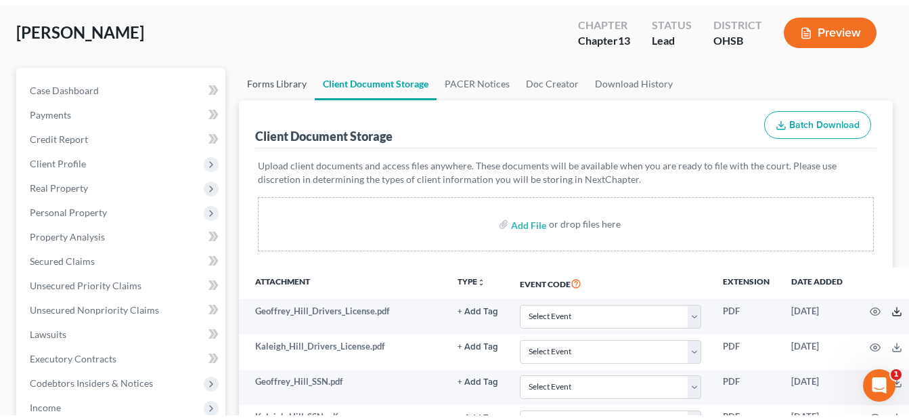
scroll to position [0, 0]
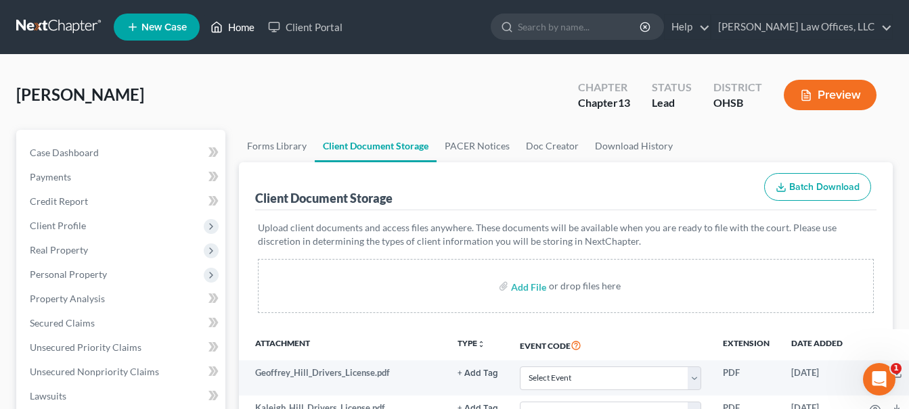
click at [243, 25] on link "Home" at bounding box center [233, 27] width 58 height 24
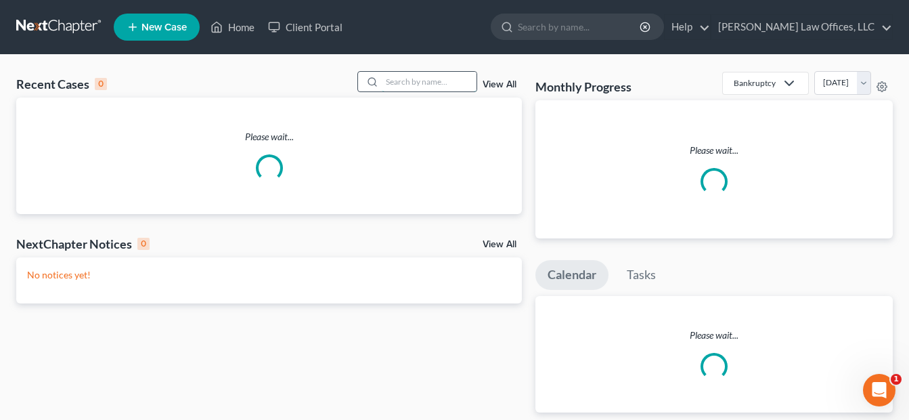
click at [433, 83] on input "search" at bounding box center [429, 82] width 95 height 20
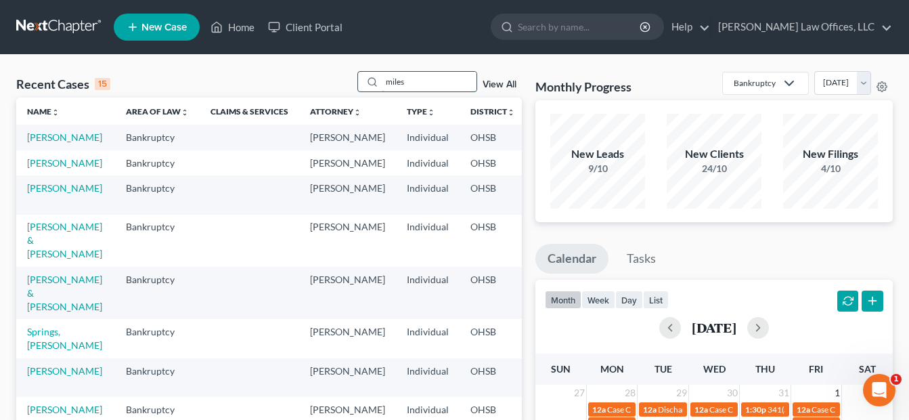
type input "miles"
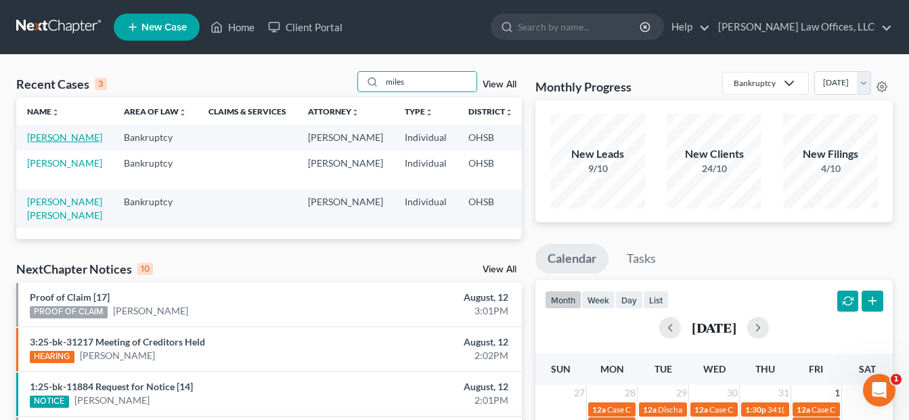
click at [48, 143] on link "[PERSON_NAME]" at bounding box center [64, 137] width 75 height 12
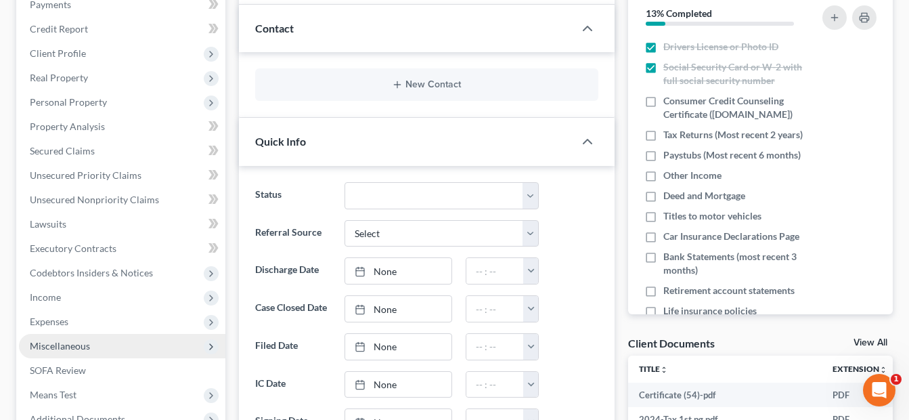
scroll to position [271, 0]
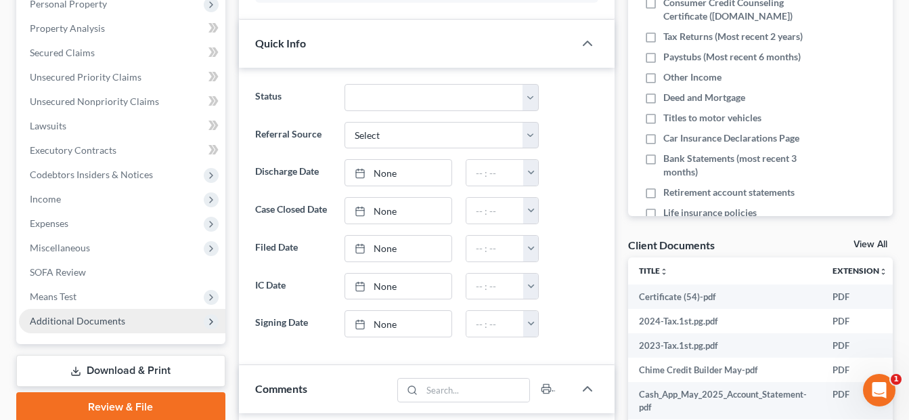
click at [99, 316] on span "Additional Documents" at bounding box center [77, 321] width 95 height 12
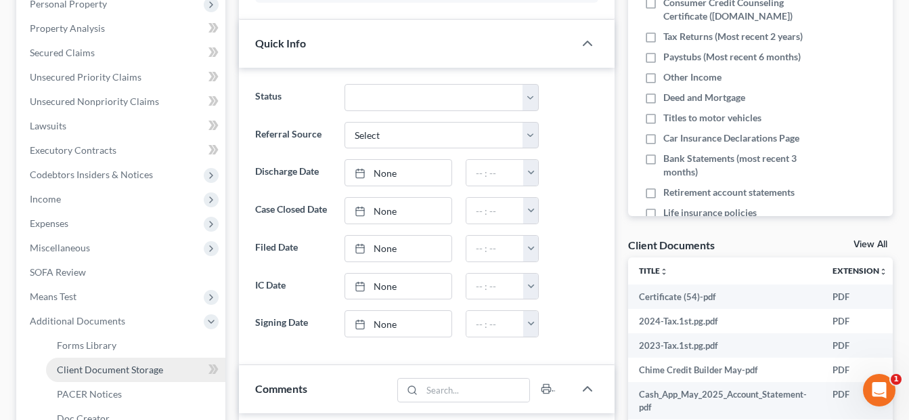
click at [122, 365] on span "Client Document Storage" at bounding box center [110, 369] width 106 height 12
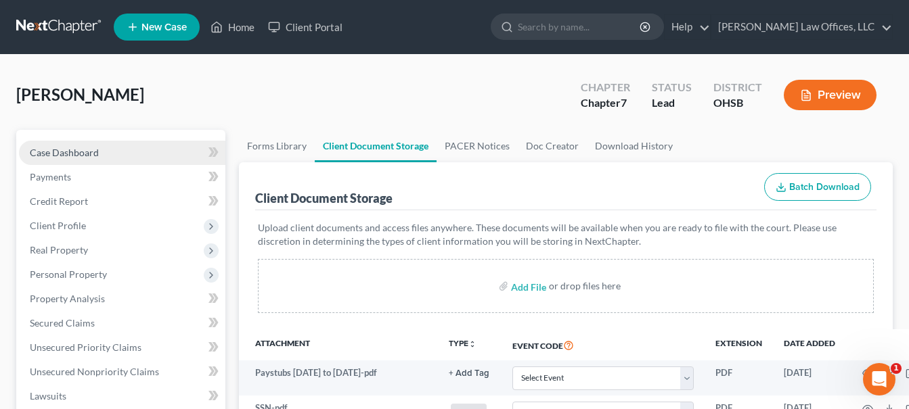
click at [81, 154] on span "Case Dashboard" at bounding box center [64, 153] width 69 height 12
drag, startPoint x: 81, startPoint y: 154, endPoint x: 670, endPoint y: 223, distance: 593.5
click at [81, 154] on span "Case Dashboard" at bounding box center [64, 153] width 69 height 12
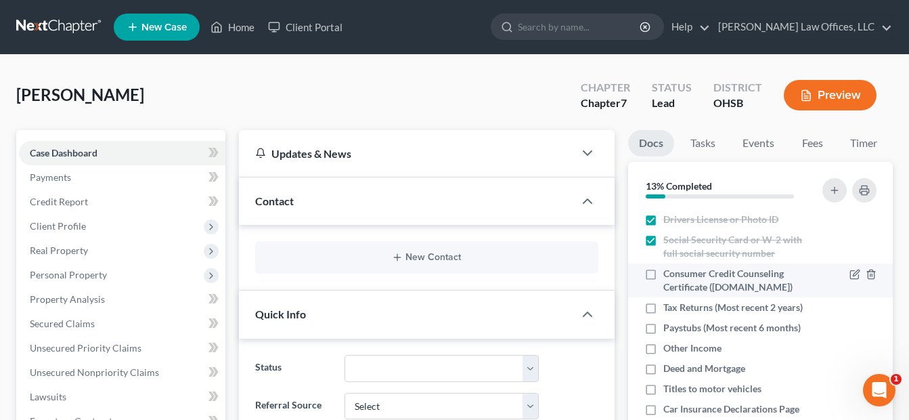
click at [663, 274] on label "Consumer Credit Counseling Certificate ([DOMAIN_NAME])" at bounding box center [739, 280] width 152 height 27
click at [669, 274] on input "Consumer Credit Counseling Certificate ([DOMAIN_NAME])" at bounding box center [673, 271] width 9 height 9
checkbox input "true"
